Goal: Go to known website: Go to known website

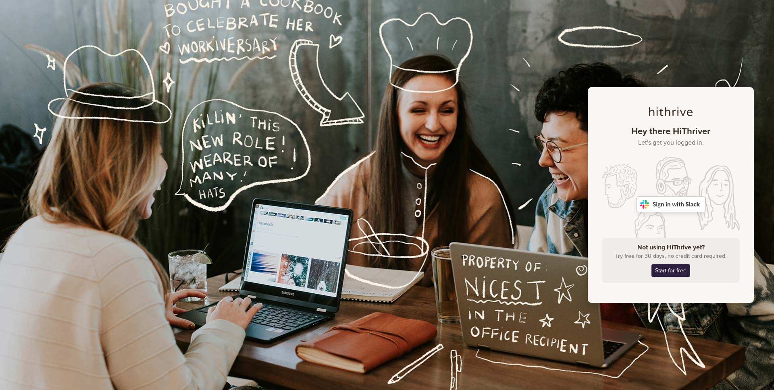
click at [644, 210] on img at bounding box center [670, 204] width 69 height 16
click at [656, 204] on img at bounding box center [670, 204] width 69 height 16
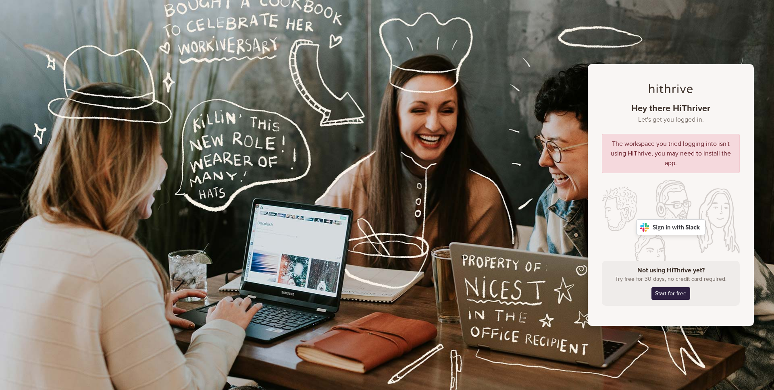
click at [658, 228] on img at bounding box center [670, 227] width 69 height 16
